Goal: Task Accomplishment & Management: Manage account settings

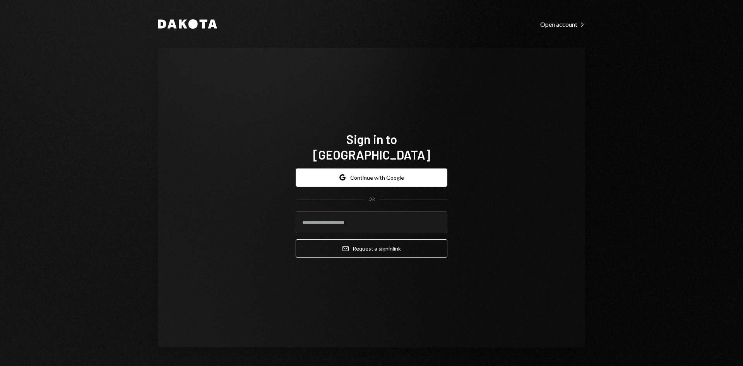
type input "**********"
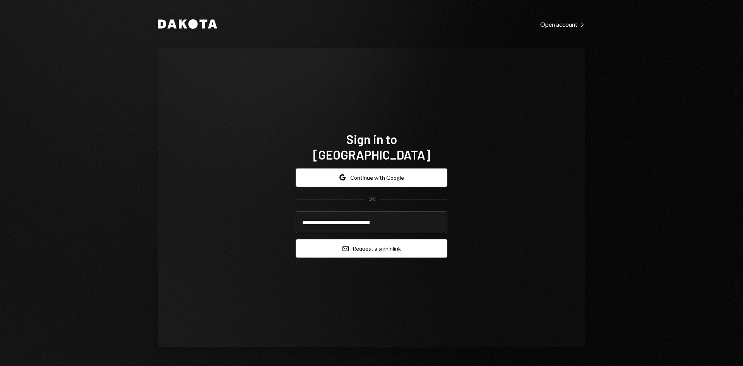
click at [374, 239] on button "Email Request a sign in link" at bounding box center [372, 248] width 152 height 18
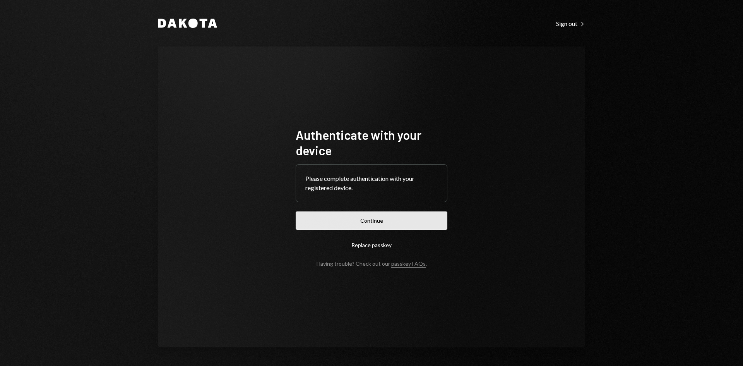
click at [394, 224] on button "Continue" at bounding box center [372, 220] width 152 height 18
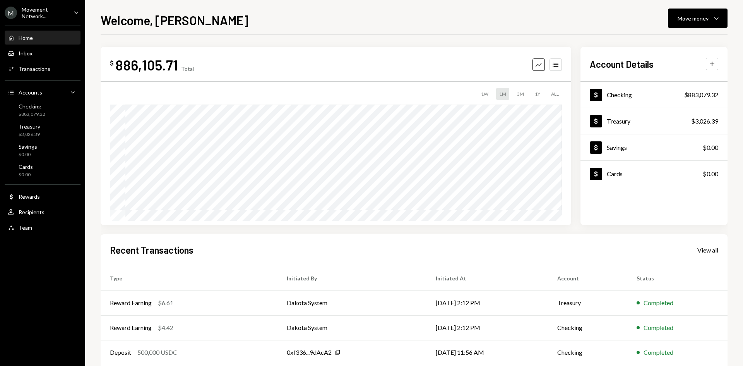
click at [76, 13] on icon "Caret Down" at bounding box center [76, 12] width 9 height 9
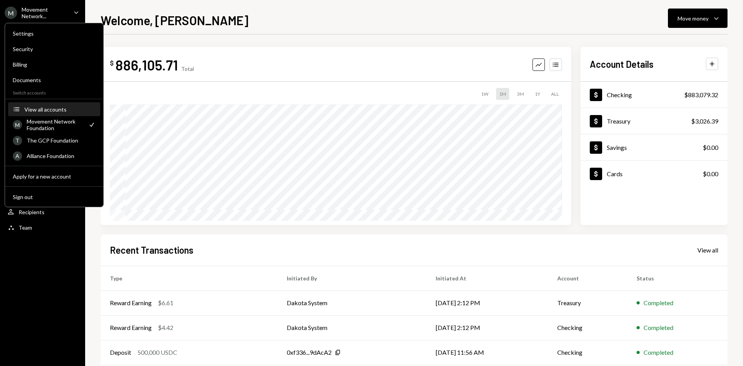
click at [53, 113] on button "Accounts View all accounts" at bounding box center [54, 110] width 92 height 14
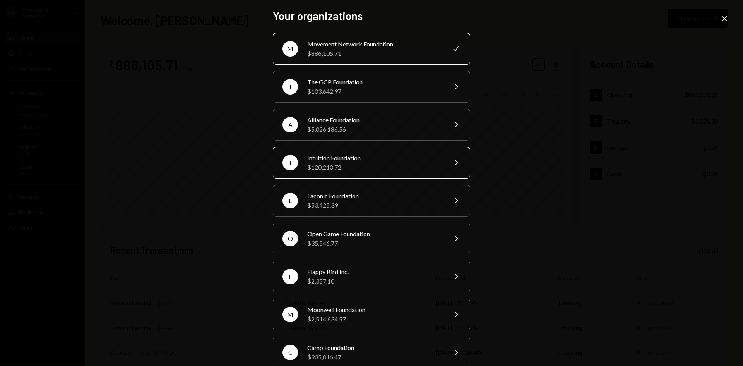
click at [397, 162] on div "$120,210.72" at bounding box center [374, 166] width 135 height 9
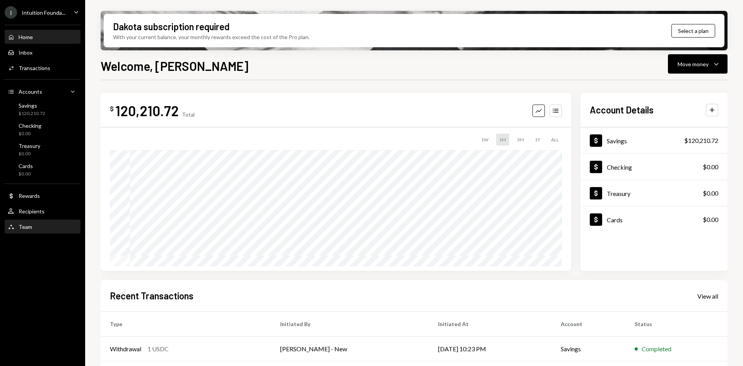
click at [33, 224] on div "Team Team" at bounding box center [43, 226] width 70 height 7
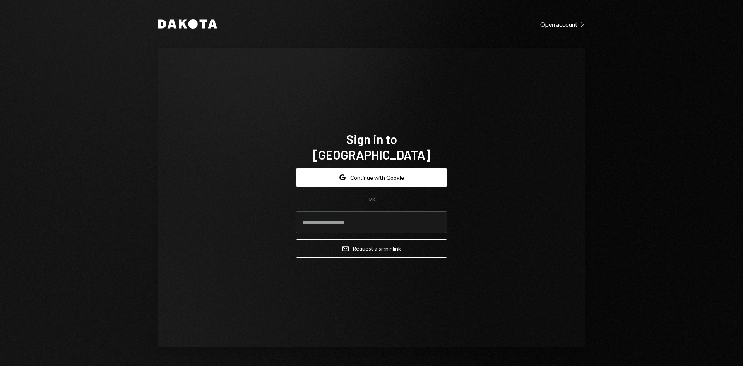
type input "**********"
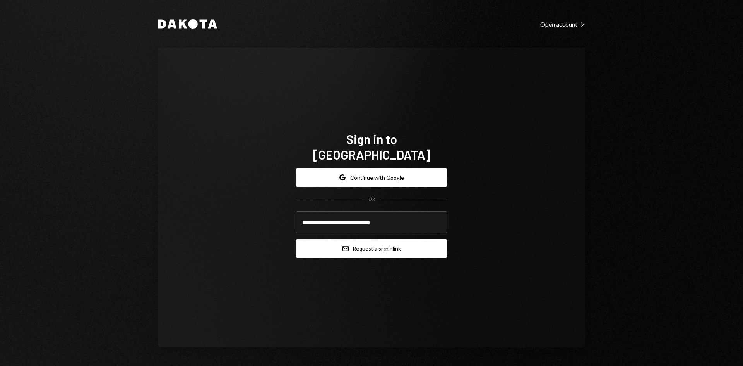
click at [348, 246] on icon "submit" at bounding box center [345, 248] width 6 height 5
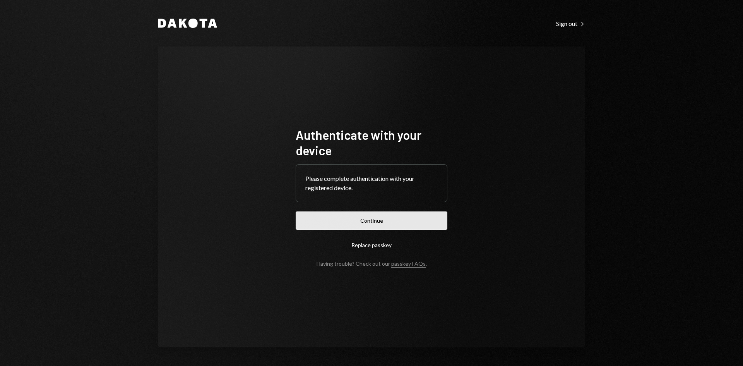
click at [384, 222] on button "Continue" at bounding box center [372, 220] width 152 height 18
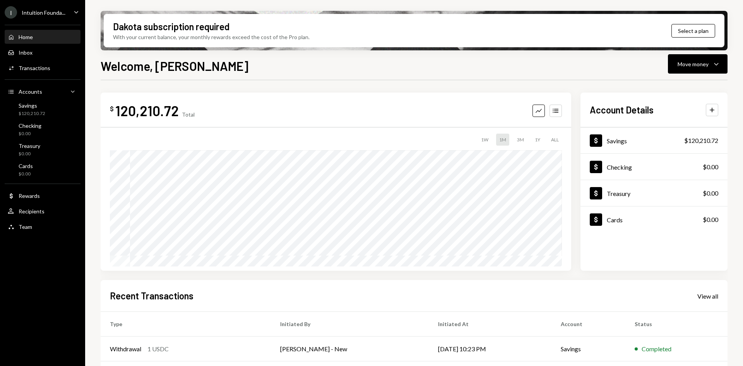
click at [75, 8] on icon "Caret Down" at bounding box center [76, 12] width 9 height 9
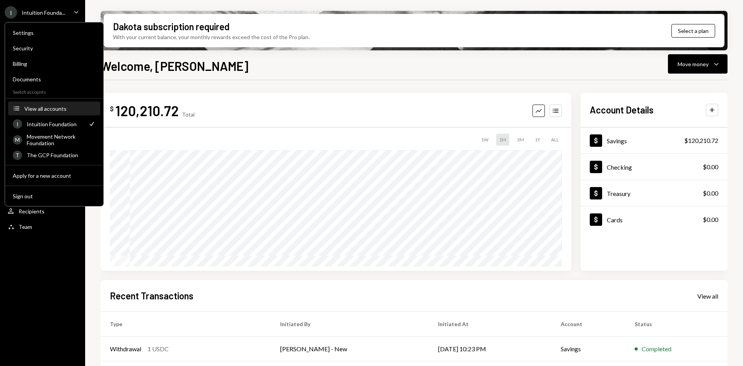
click at [56, 110] on div "View all accounts" at bounding box center [59, 108] width 71 height 7
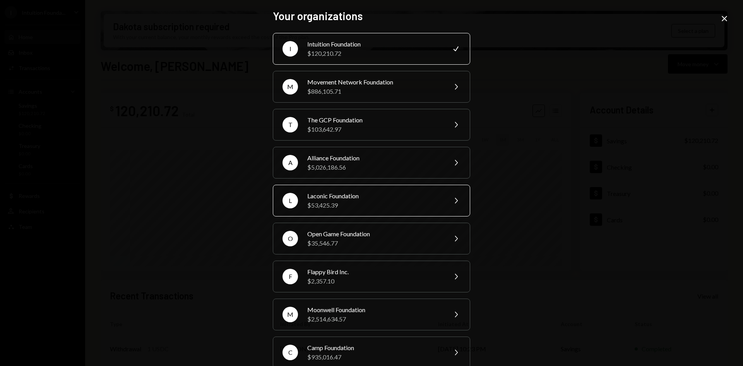
click at [368, 203] on div "$53,425.39" at bounding box center [374, 204] width 135 height 9
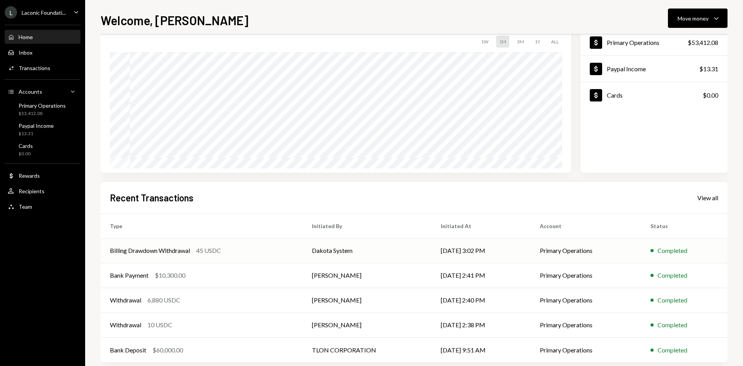
scroll to position [64, 0]
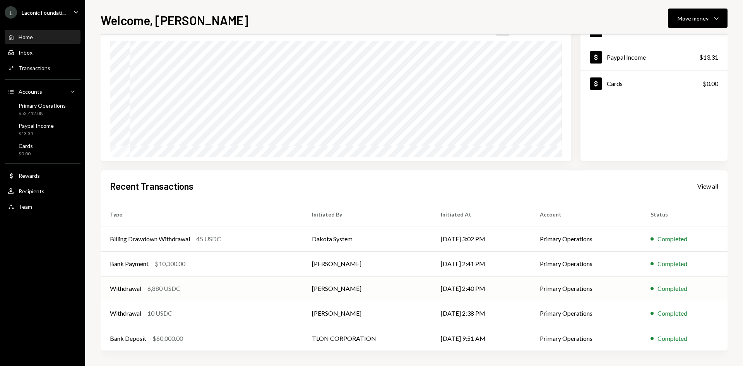
click at [173, 290] on div "6,880 USDC" at bounding box center [163, 288] width 33 height 9
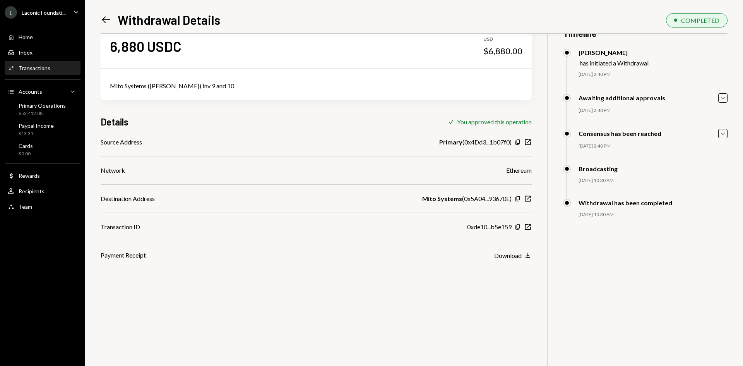
scroll to position [34, 0]
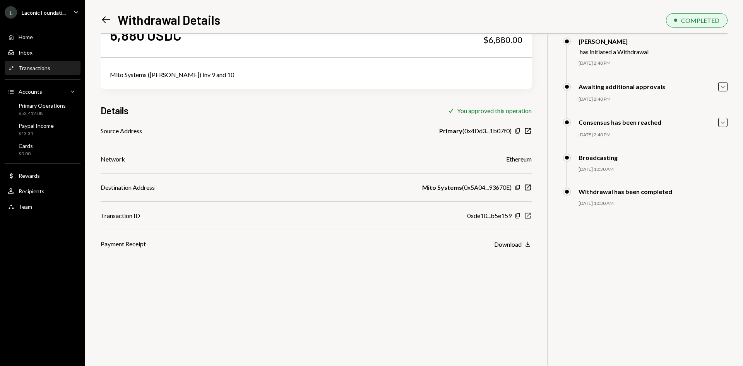
click at [528, 213] on icon "button" at bounding box center [528, 216] width 6 height 6
